Goal: Task Accomplishment & Management: Manage account settings

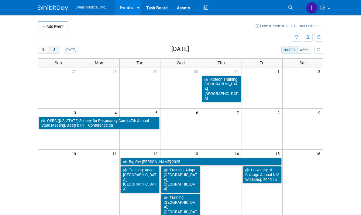
click at [52, 50] on span "next" at bounding box center [54, 50] width 5 height 4
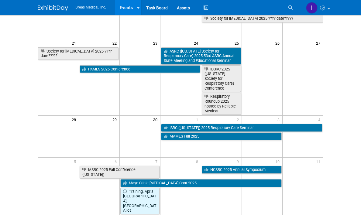
scroll to position [152, 0]
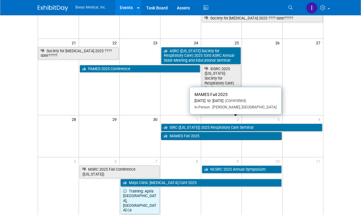
click at [216, 132] on link "MAMES Fall 2025" at bounding box center [221, 136] width 121 height 8
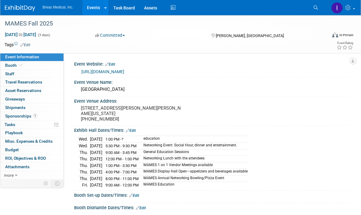
click at [294, 138] on div "Wed. Oct 1, 2025 1:00 PM - ? education Wed. Oct 1, 2025 5:30 PM - 9:30 PM Netwo…" at bounding box center [212, 161] width 266 height 54
click at [341, 119] on div "Event Venue Address: 5734 Sturgeon Lake Road Welch, Minnesota 55089 888-867-7829" at bounding box center [209, 111] width 277 height 29
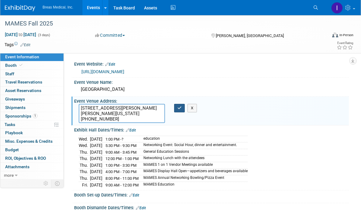
click at [180, 108] on icon "button" at bounding box center [179, 108] width 4 height 4
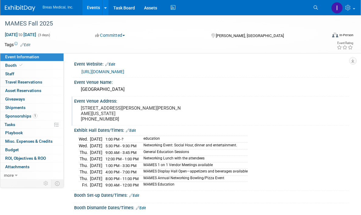
click at [91, 5] on link "Events" at bounding box center [93, 7] width 22 height 15
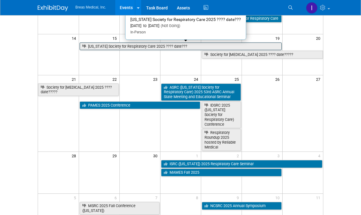
scroll to position [122, 0]
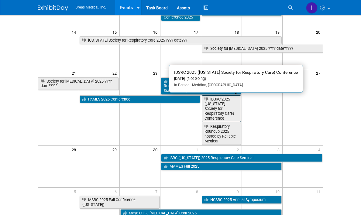
click at [224, 99] on link "IDSRC 2025 ([US_STATE] Society for Respiratory Care) Conference" at bounding box center [221, 108] width 39 height 27
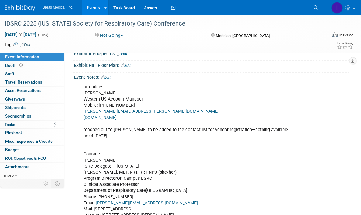
scroll to position [122, 0]
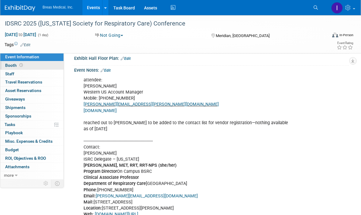
click at [13, 67] on span "Booth" at bounding box center [14, 65] width 19 height 5
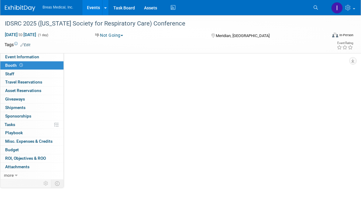
scroll to position [0, 0]
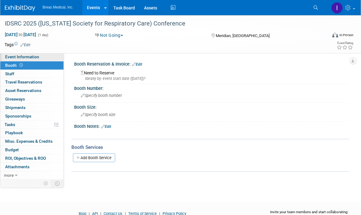
click at [19, 56] on span "Event Information" at bounding box center [22, 56] width 34 height 5
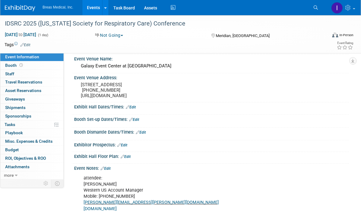
scroll to position [122, 0]
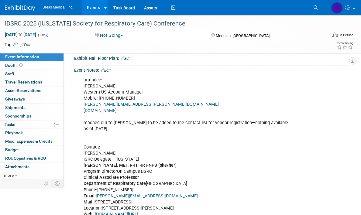
click at [107, 73] on link "Edit" at bounding box center [106, 70] width 10 height 4
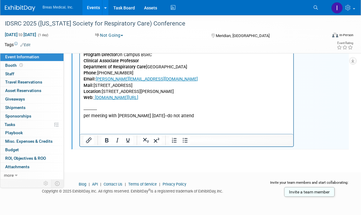
scroll to position [242, 0]
click at [191, 112] on p "attendee: Aaron Schmitt Western US Account Manager Mobile: 208.421.0953 Aaron.S…" at bounding box center [187, 40] width 206 height 159
click at [191, 113] on p "attendee: Aaron Schmitt Western US Account Manager Mobile: 208.421.0953 Aaron.S…" at bounding box center [187, 40] width 206 height 159
click at [191, 118] on p "attendee: Aaron Schmitt Western US Account Manager Mobile: 208.421.0953 Aaron.S…" at bounding box center [187, 40] width 206 height 159
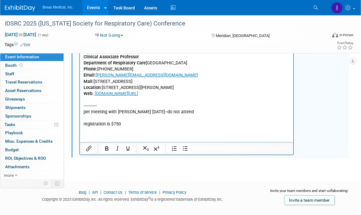
click at [103, 128] on html "attendee: Aaron Schmitt Western US Account Manager Mobile: 208.421.0953 Aaron.S…" at bounding box center [186, 40] width 213 height 173
click at [129, 123] on p "registration is $750" at bounding box center [187, 125] width 206 height 6
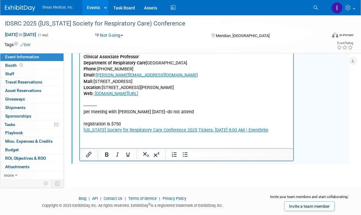
click at [130, 123] on p "registration is $750" at bounding box center [187, 125] width 206 height 6
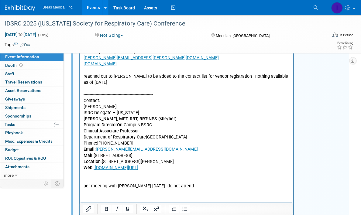
scroll to position [90, 0]
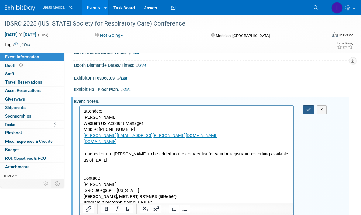
click at [305, 114] on button "button" at bounding box center [308, 109] width 11 height 9
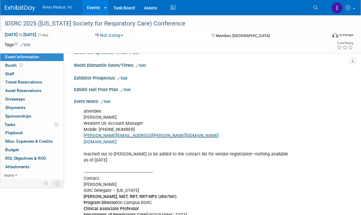
click at [170, 27] on div "IDSRC 2025 ([US_STATE] Society for Respiratory Care) Conference" at bounding box center [161, 23] width 317 height 11
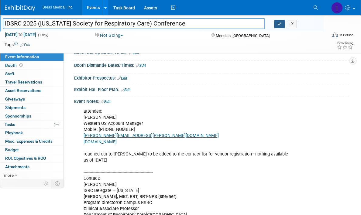
click at [281, 25] on icon "button" at bounding box center [279, 24] width 4 height 4
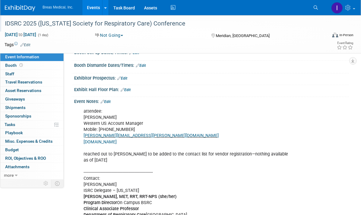
click at [95, 9] on link "Events" at bounding box center [93, 7] width 22 height 15
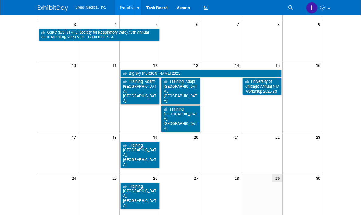
scroll to position [91, 0]
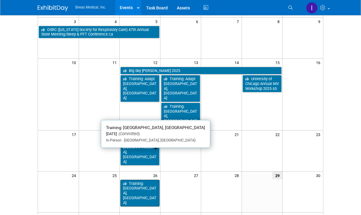
click at [122, 180] on link "Training: [GEOGRAPHIC_DATA], [GEOGRAPHIC_DATA]" at bounding box center [139, 193] width 39 height 27
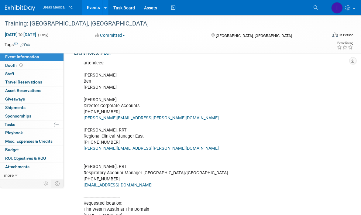
scroll to position [91, 0]
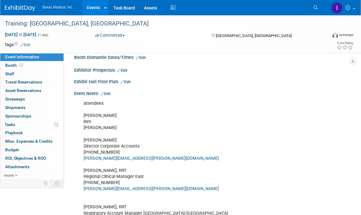
click at [110, 96] on link "Edit" at bounding box center [106, 94] width 10 height 4
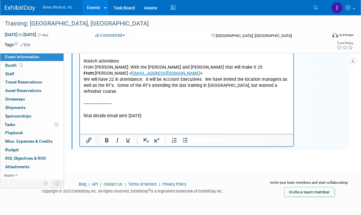
scroll to position [669, 0]
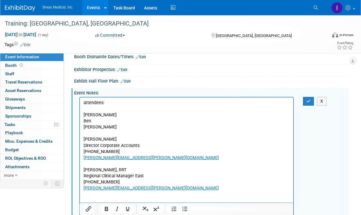
scroll to position [91, 0]
click at [308, 106] on button "button" at bounding box center [308, 101] width 11 height 9
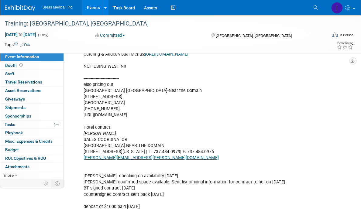
scroll to position [456, 0]
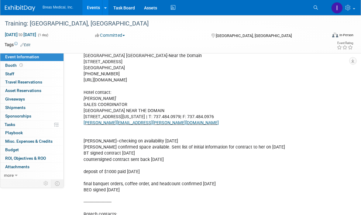
click at [345, 135] on div "attendees: Brett Ben Joe Brett Townsend Director Corporate Accounts 770-324-652…" at bounding box center [211, 40] width 275 height 619
click at [12, 64] on span "Booth" at bounding box center [14, 65] width 19 height 5
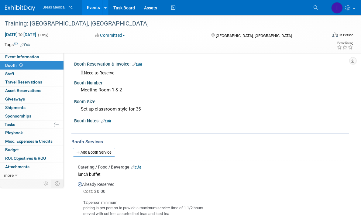
click at [141, 64] on link "Edit" at bounding box center [137, 64] width 10 height 4
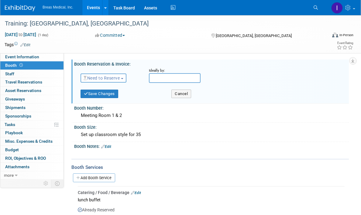
click at [170, 76] on input "text" at bounding box center [175, 78] width 52 height 10
click at [123, 78] on span "button" at bounding box center [122, 78] width 2 height 1
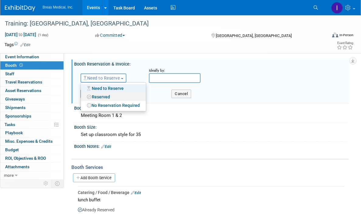
click at [111, 96] on link "Reserved" at bounding box center [113, 97] width 65 height 9
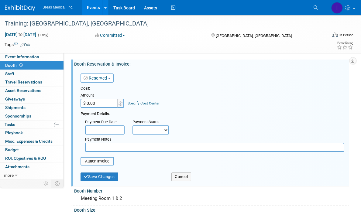
click at [105, 104] on input "$ 0.00" at bounding box center [100, 103] width 38 height 9
paste input "3,519.12"
type input "$ 3,519.12"
click at [160, 128] on select "Not Paid Yet Partially Paid Paid in Full" at bounding box center [151, 130] width 36 height 9
select select "1"
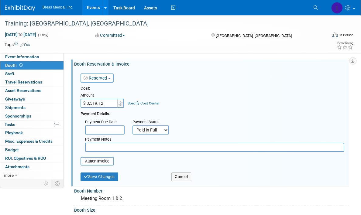
click at [133, 126] on select "Not Paid Yet Partially Paid Paid in Full" at bounding box center [151, 130] width 36 height 9
click at [122, 149] on input "text" at bounding box center [214, 147] width 259 height 9
type input "paid on iwd am ex--this is FULL total"
click at [108, 175] on button "Save Changes" at bounding box center [100, 177] width 38 height 9
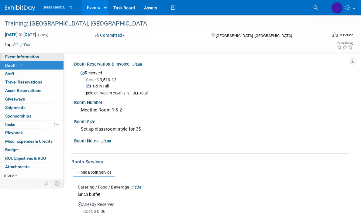
click at [29, 55] on span "Event Information" at bounding box center [22, 56] width 34 height 5
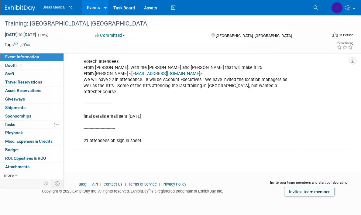
scroll to position [678, 0]
click at [93, 6] on link "Events" at bounding box center [93, 7] width 22 height 15
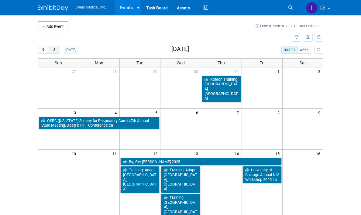
click at [52, 50] on span "next" at bounding box center [54, 50] width 5 height 4
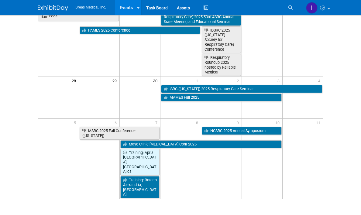
scroll to position [196, 0]
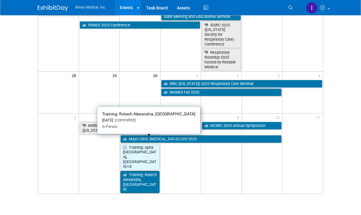
click at [144, 171] on link "Training: Rotech Alexandria, [GEOGRAPHIC_DATA]" at bounding box center [139, 182] width 39 height 22
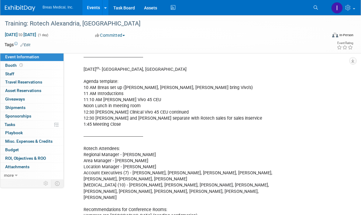
scroll to position [304, 0]
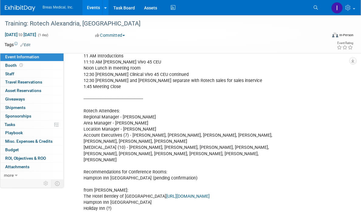
drag, startPoint x: 215, startPoint y: 110, endPoint x: 211, endPoint y: 110, distance: 3.7
click at [215, 110] on div "Attendees: [PERSON_NAME] [PERSON_NAME] [PERSON_NAME] [PERSON_NAME] Director Cor…" at bounding box center [186, 138] width 215 height 519
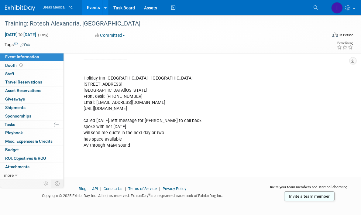
scroll to position [553, 0]
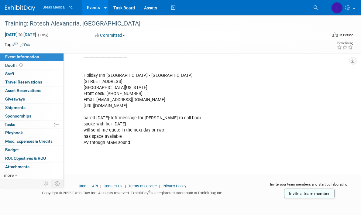
click at [96, 7] on link "Events" at bounding box center [93, 7] width 22 height 15
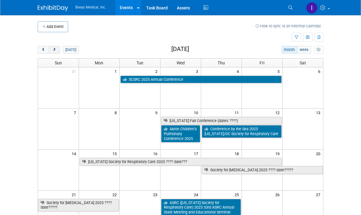
click at [52, 51] on span "next" at bounding box center [54, 50] width 5 height 4
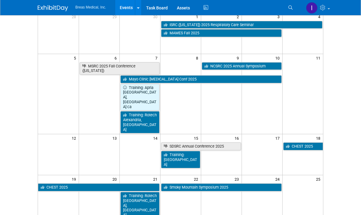
scroll to position [61, 0]
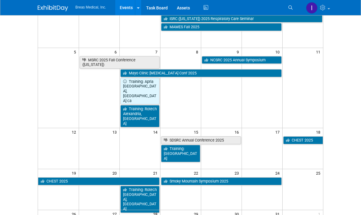
click at [178, 178] on td at bounding box center [180, 189] width 41 height 41
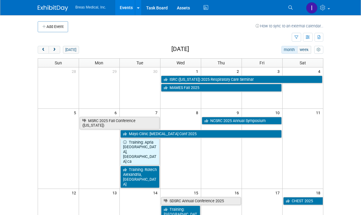
scroll to position [0, 0]
click at [63, 48] on button "[DATE]" at bounding box center [71, 50] width 16 height 8
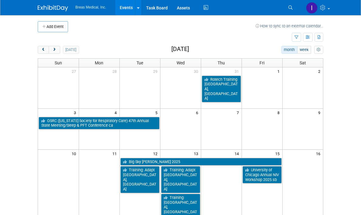
click at [173, 88] on div "27 28 29 30 31 1 2 Rotech Training [GEOGRAPHIC_DATA], [GEOGRAPHIC_DATA]" at bounding box center [180, 85] width 285 height 36
click at [52, 50] on span "next" at bounding box center [54, 50] width 5 height 4
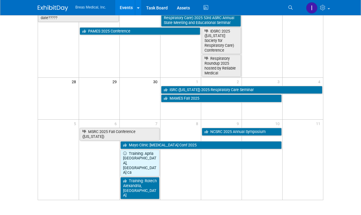
scroll to position [196, 0]
